Goal: Information Seeking & Learning: Learn about a topic

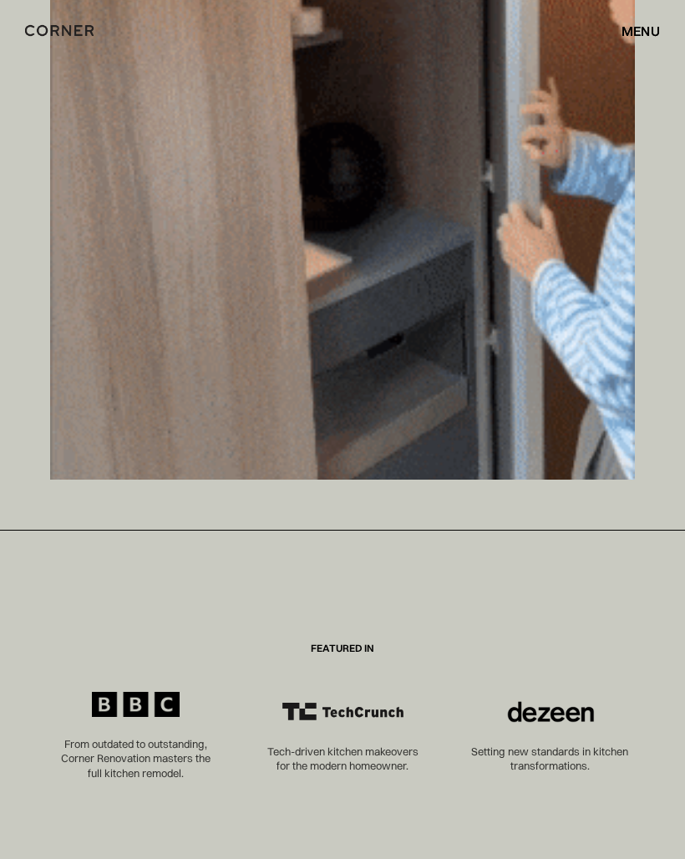
scroll to position [11415, 0]
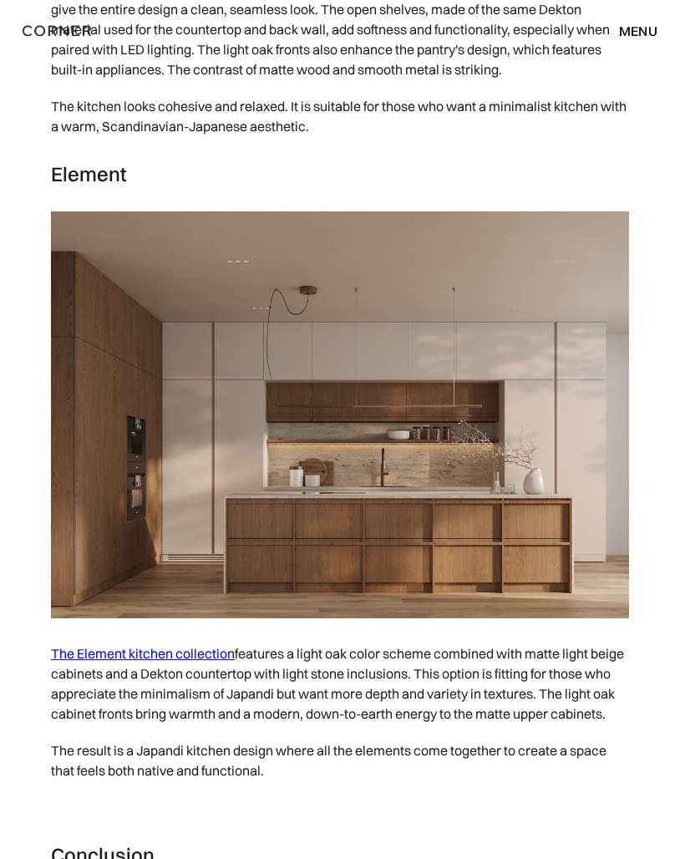
scroll to position [8416, 0]
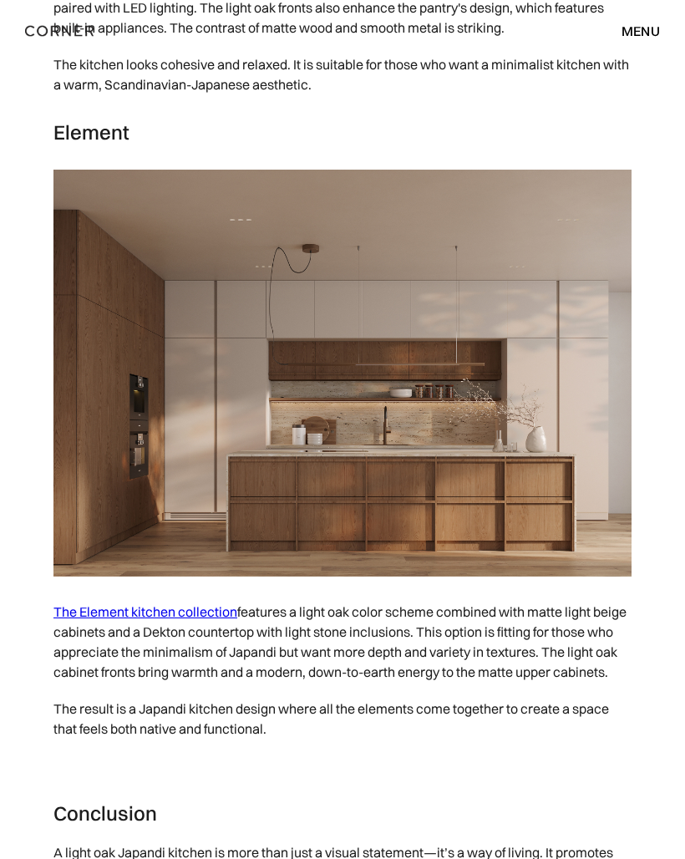
click at [149, 620] on link "The Element kitchen collection" at bounding box center [145, 611] width 184 height 17
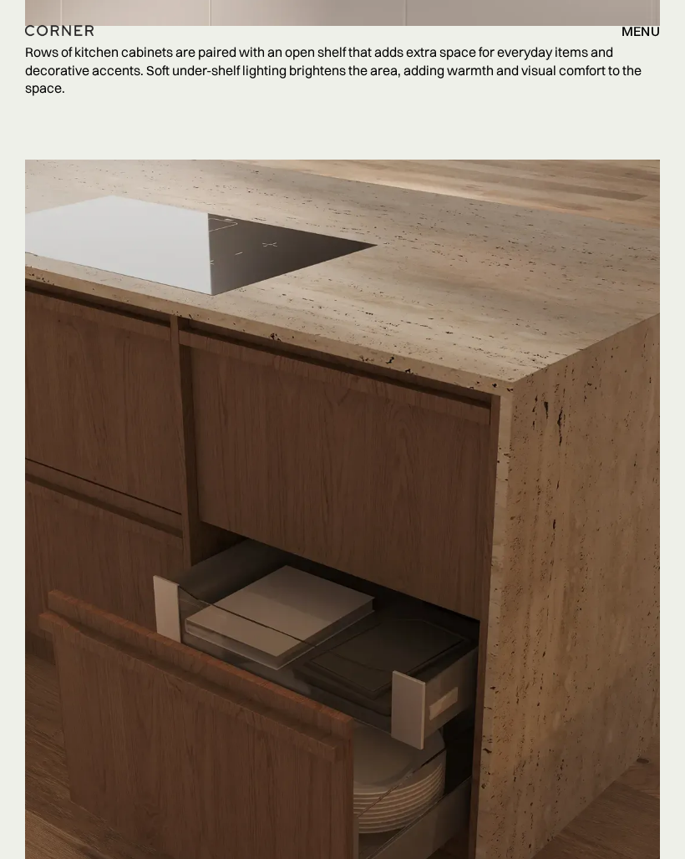
scroll to position [9553, 0]
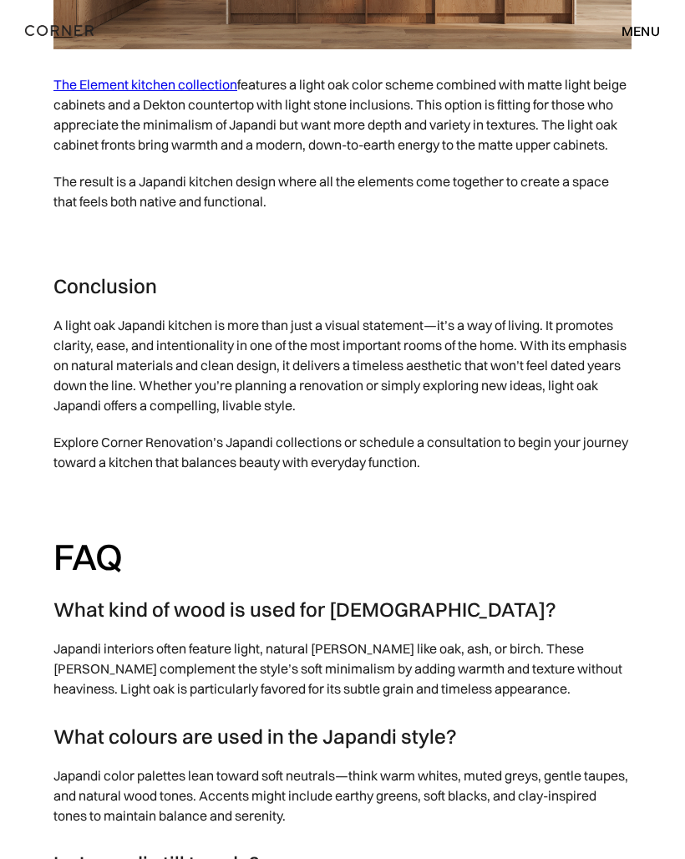
scroll to position [8843, 0]
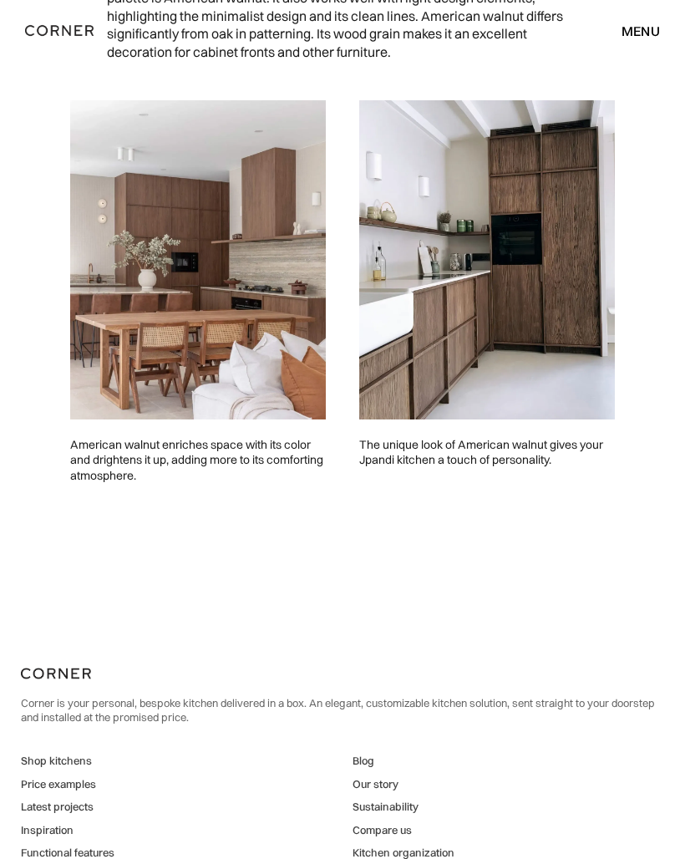
scroll to position [2646, 0]
